Goal: Communication & Community: Participate in discussion

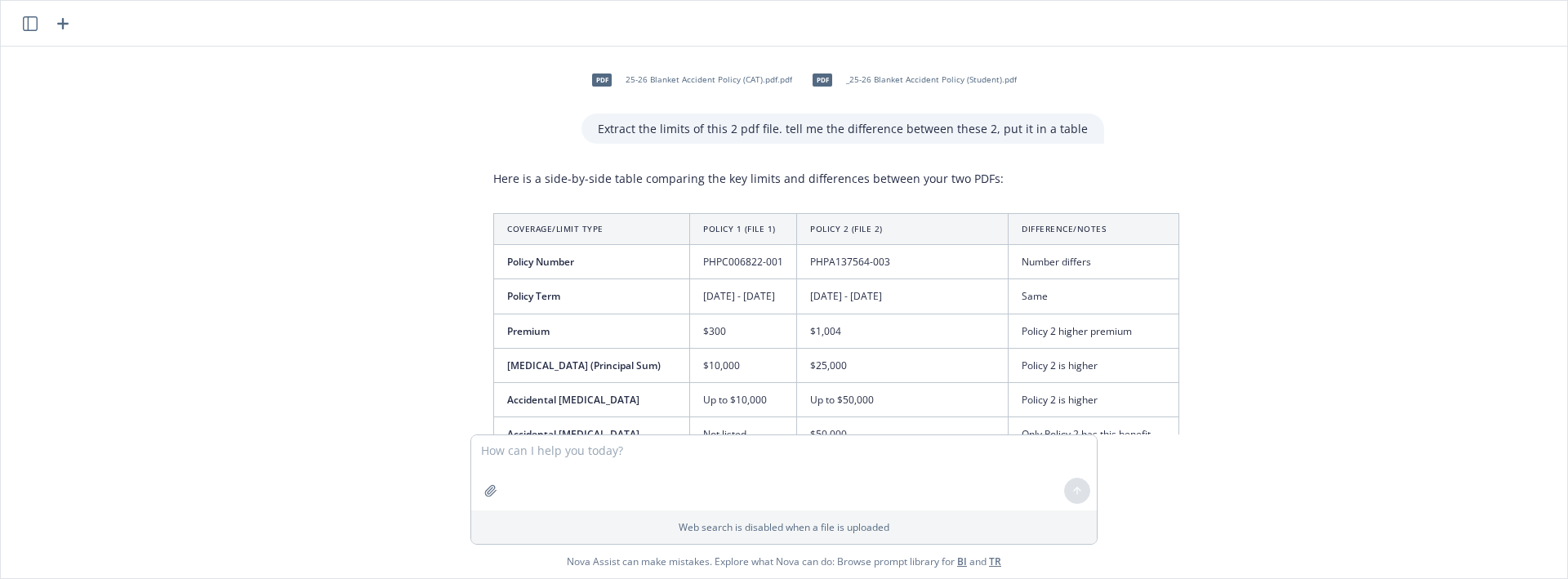
scroll to position [2175, 0]
